Goal: Check status

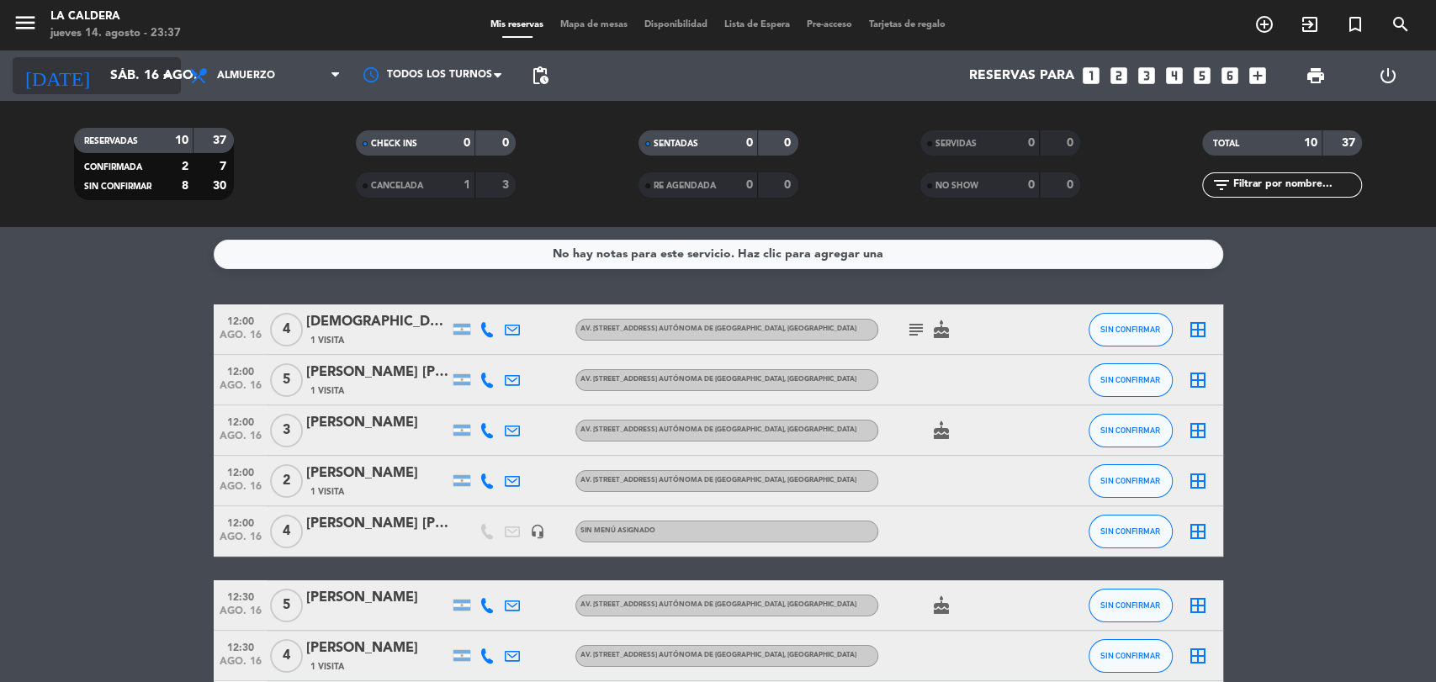
click at [151, 79] on input "sáb. 16 ago." at bounding box center [191, 76] width 178 height 33
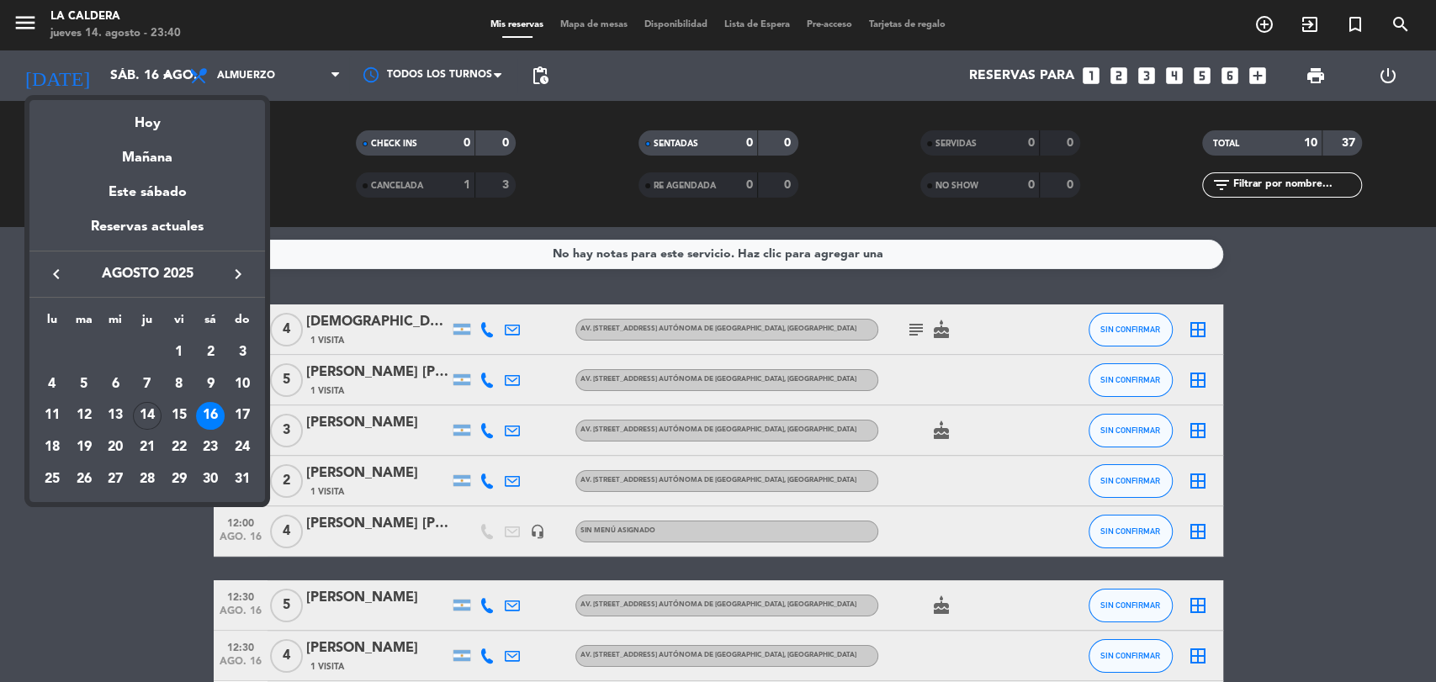
click at [121, 76] on div at bounding box center [718, 341] width 1436 height 682
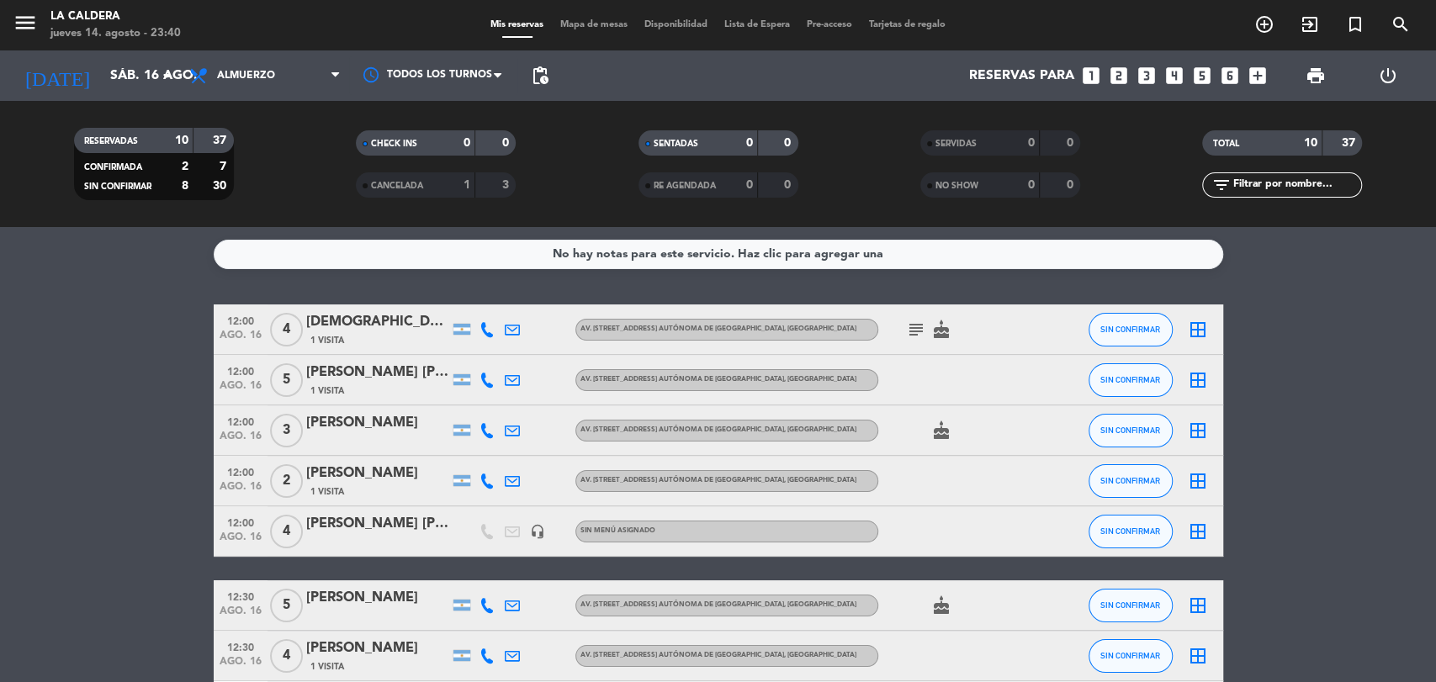
click at [121, 76] on input "sáb. 16 ago." at bounding box center [191, 76] width 178 height 33
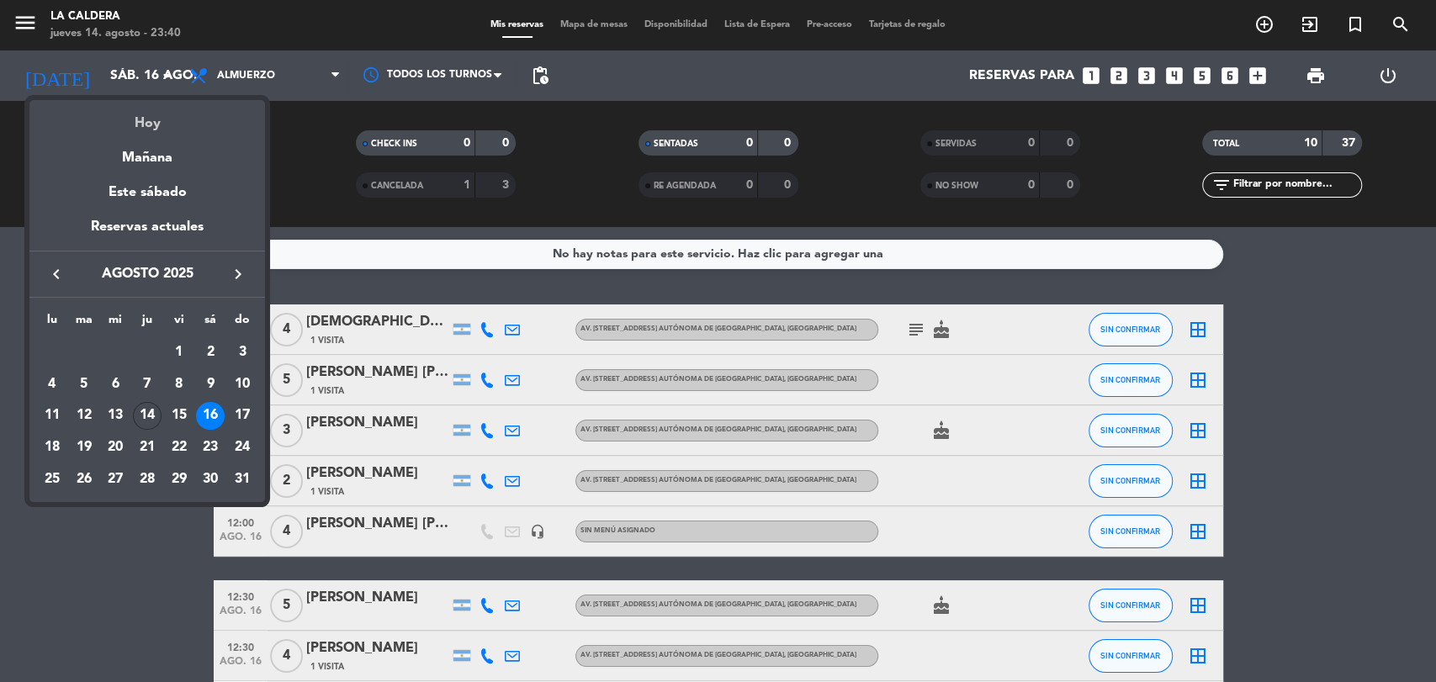
click at [148, 114] on div "Hoy" at bounding box center [147, 117] width 236 height 34
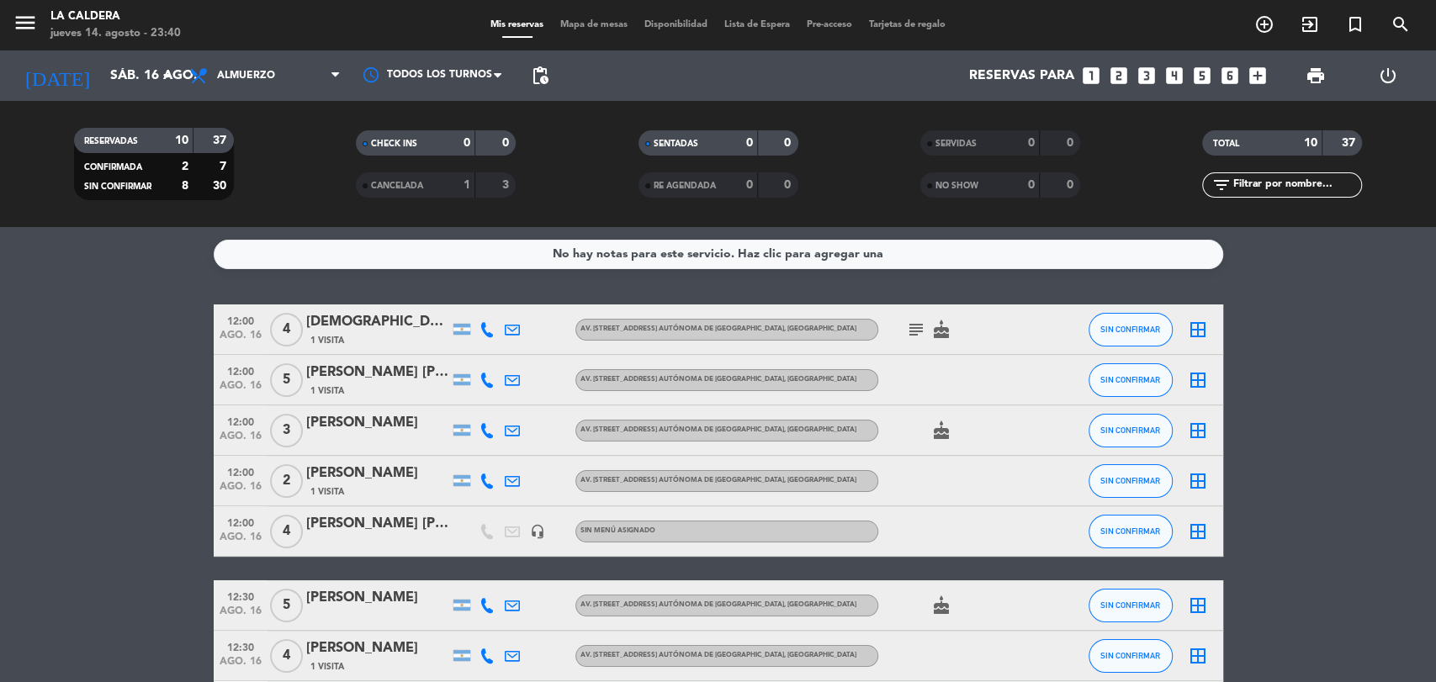
type input "jue. 14 ago."
click at [275, 72] on span "Almuerzo" at bounding box center [265, 75] width 168 height 37
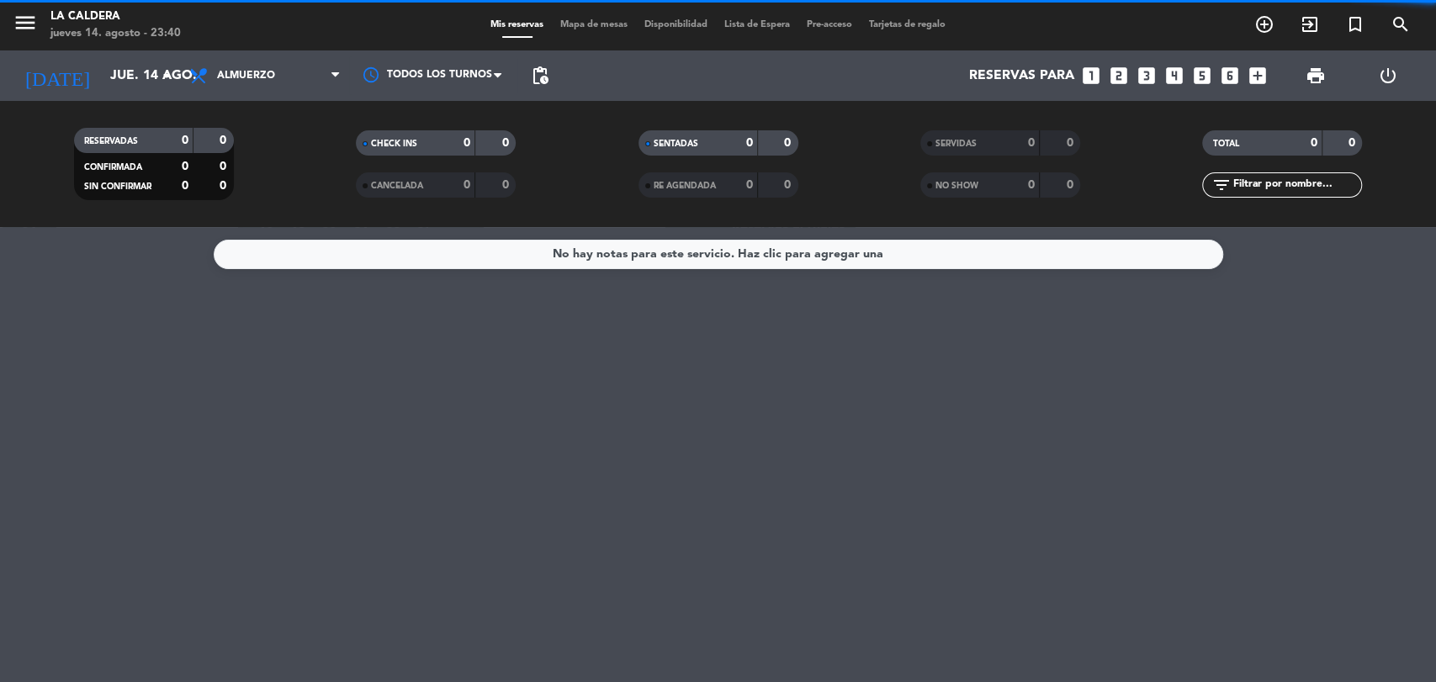
click at [275, 72] on span "Almuerzo" at bounding box center [265, 75] width 168 height 37
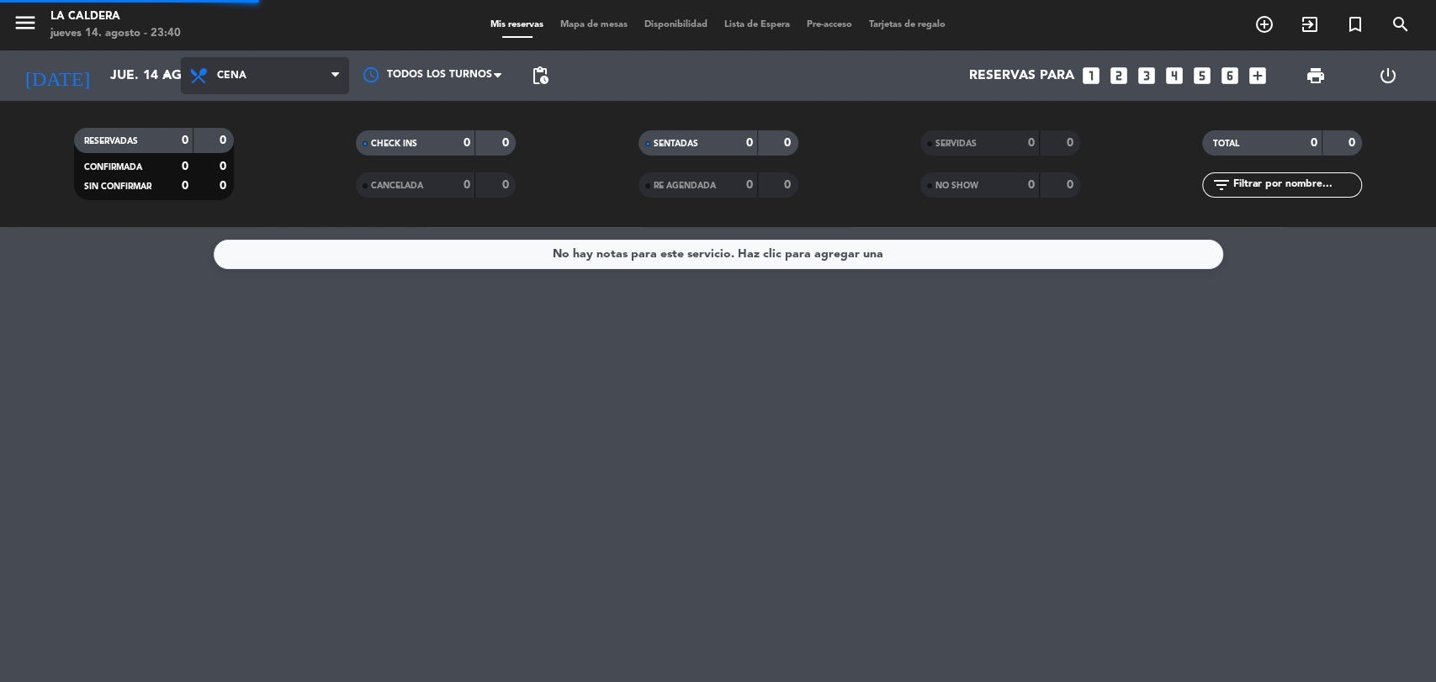
click at [265, 228] on ng-component "menu La Caldera [DATE] 14. agosto - 23:40 Mis reservas Mapa de mesas Disponibil…" at bounding box center [718, 341] width 1436 height 682
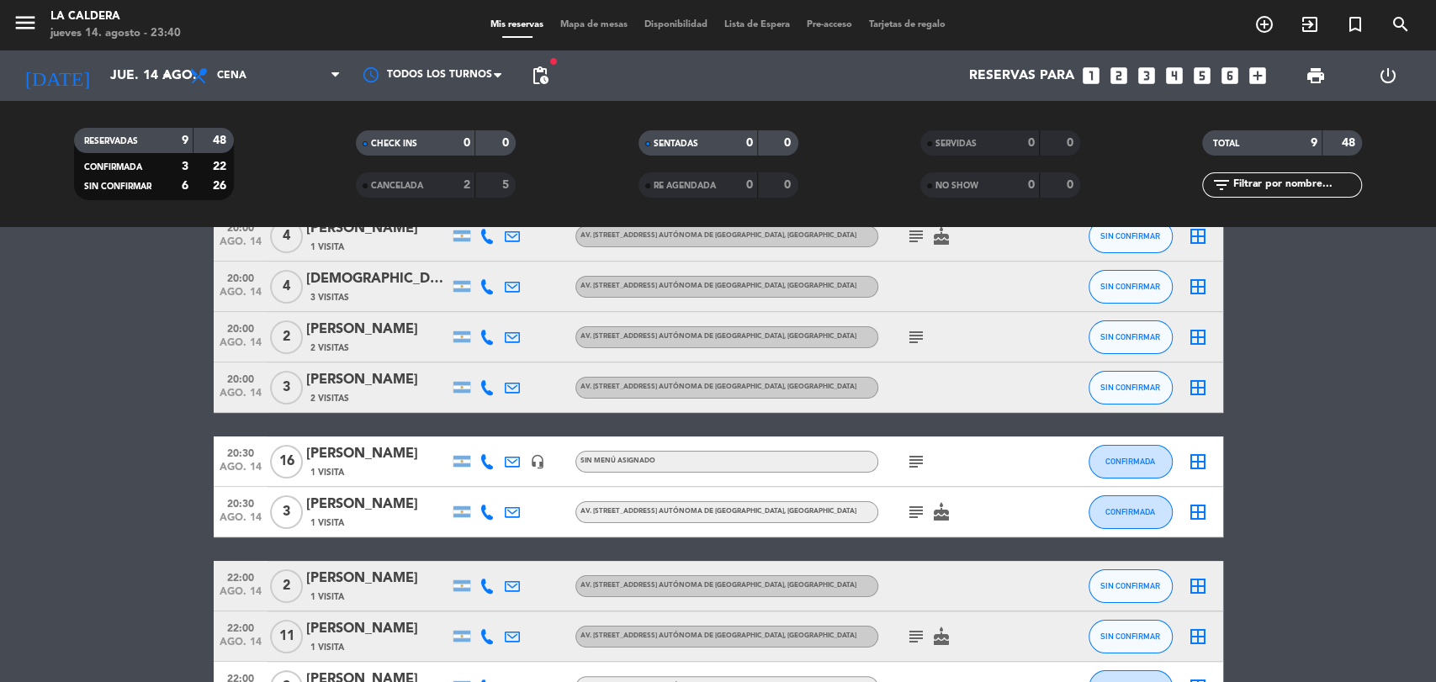
scroll to position [187, 0]
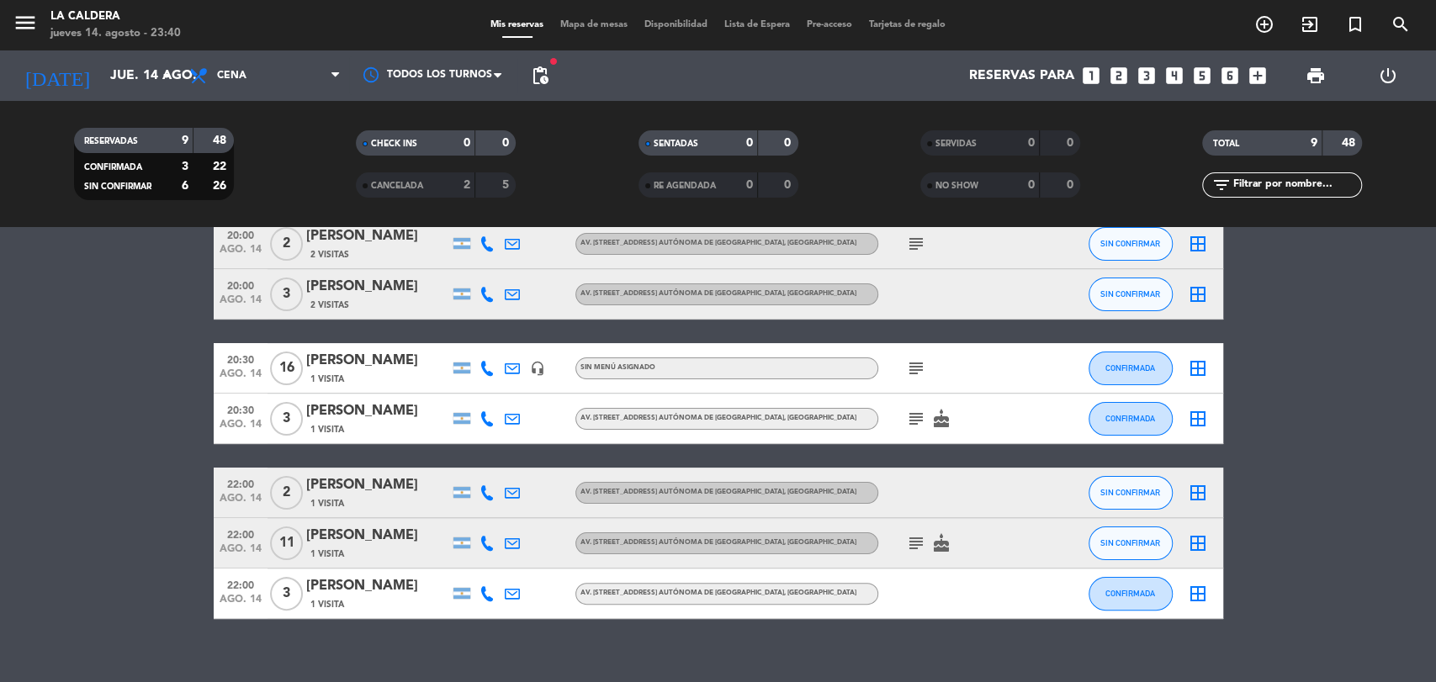
click at [915, 369] on icon "subject" at bounding box center [916, 368] width 20 height 20
